Goal: Find specific page/section

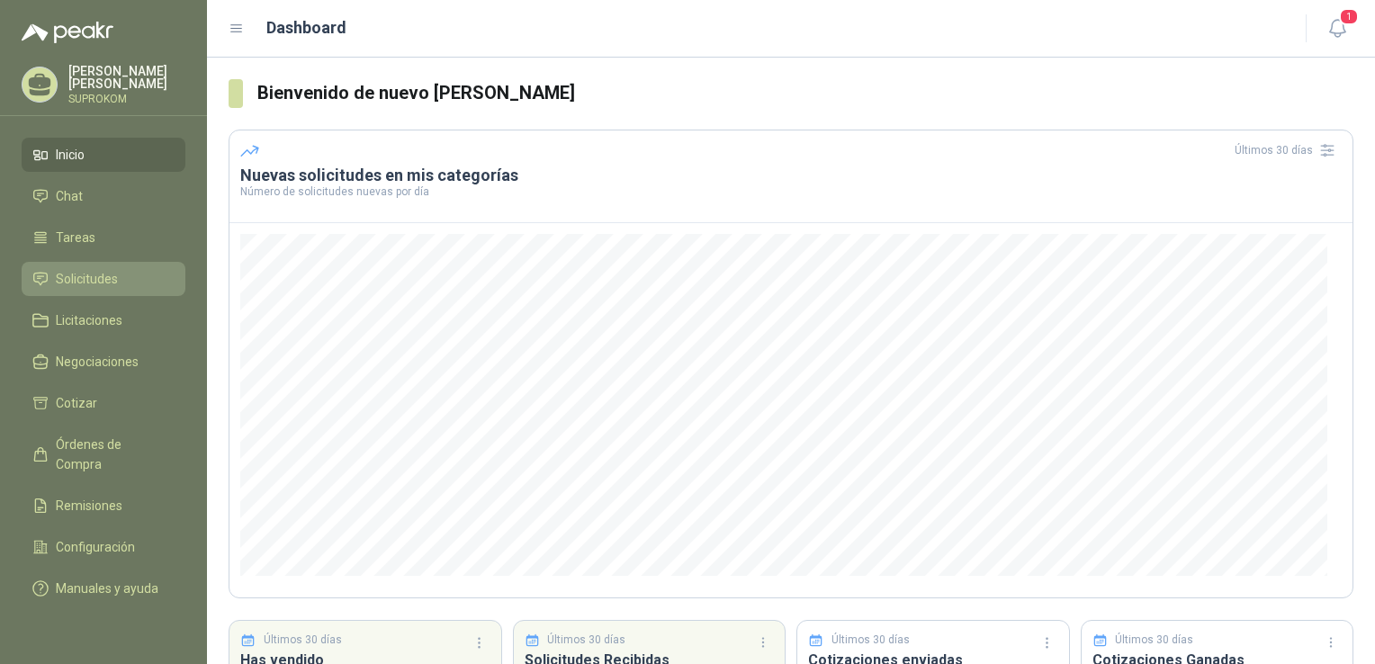
click at [112, 292] on link "Solicitudes" at bounding box center [104, 279] width 164 height 34
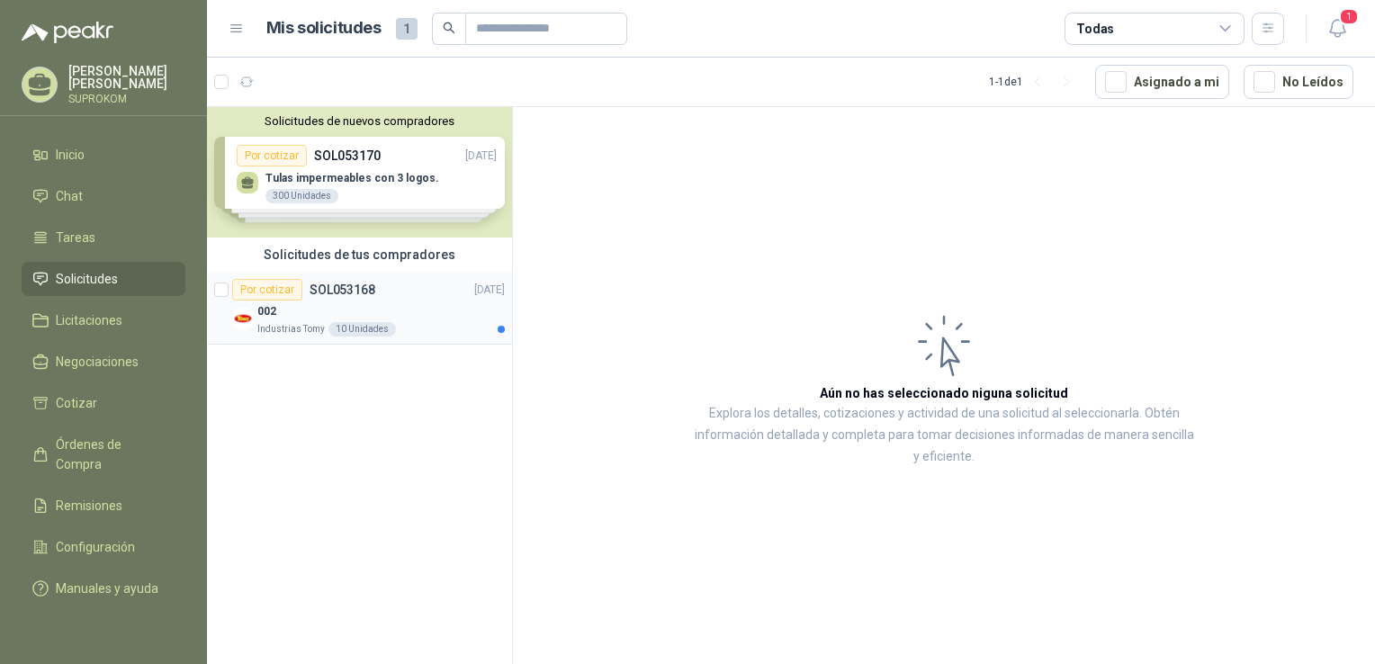
click at [390, 307] on div "002" at bounding box center [380, 311] width 247 height 22
